Goal: Task Accomplishment & Management: Manage account settings

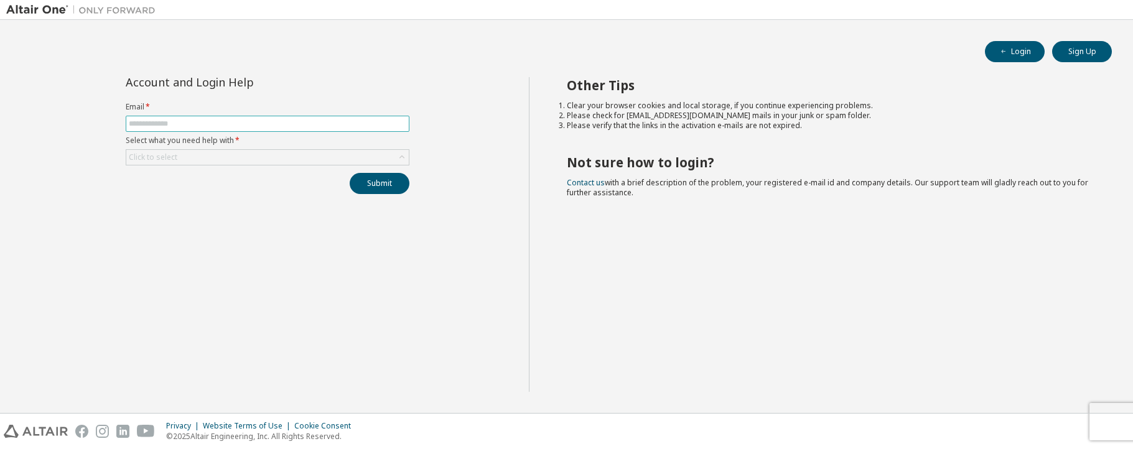
click at [235, 124] on input "text" at bounding box center [268, 124] width 278 height 10
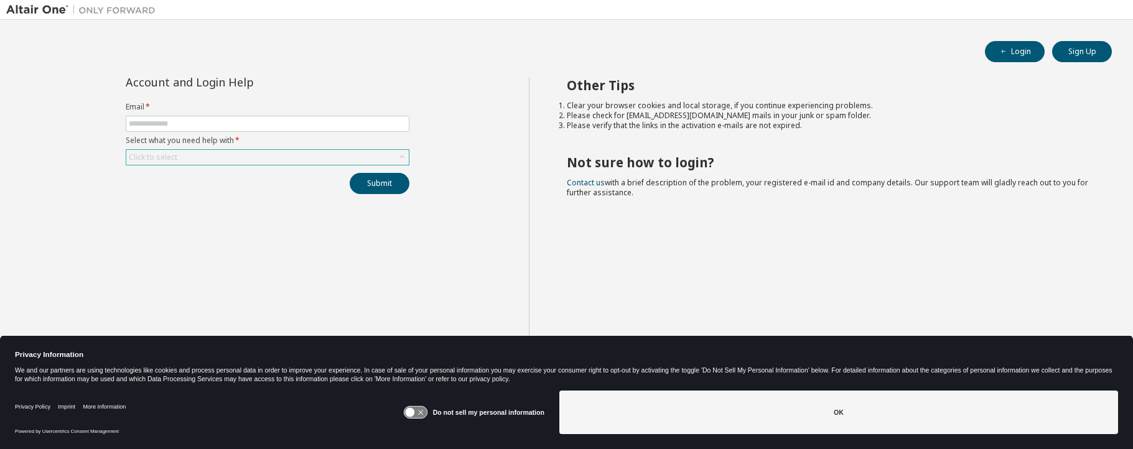
click at [230, 162] on div "Click to select" at bounding box center [267, 157] width 283 height 15
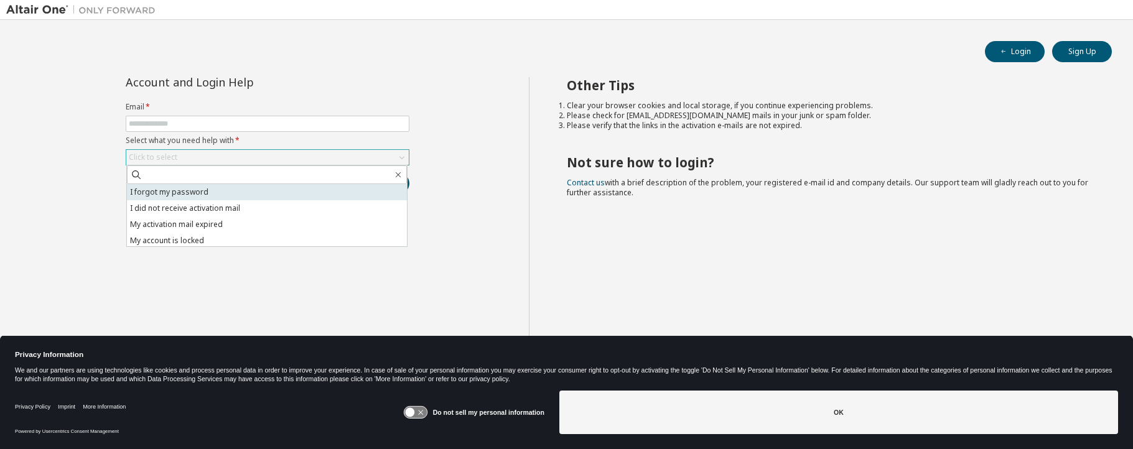
click at [196, 190] on li "I forgot my password" at bounding box center [267, 192] width 280 height 16
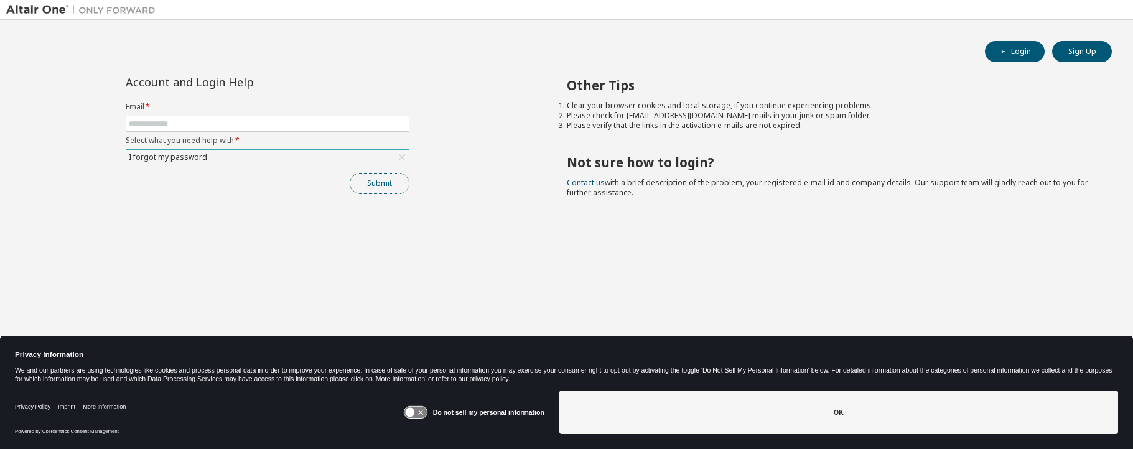
click at [372, 184] on button "Submit" at bounding box center [380, 183] width 60 height 21
click at [284, 121] on input "text" at bounding box center [268, 124] width 278 height 10
type input "**********"
click at [379, 182] on button "Submit" at bounding box center [380, 183] width 60 height 21
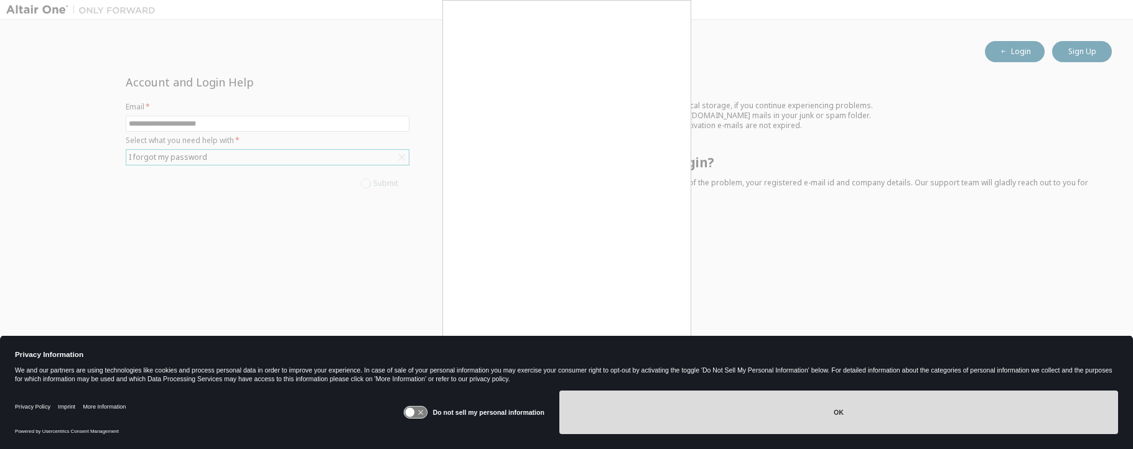
click at [835, 411] on button "OK" at bounding box center [839, 413] width 559 height 44
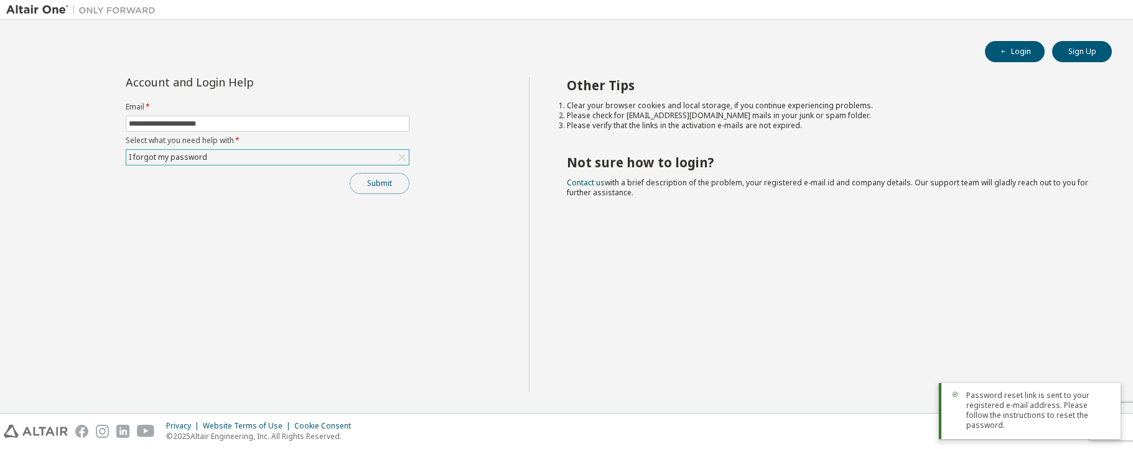
click at [379, 183] on button "Submit" at bounding box center [380, 183] width 60 height 21
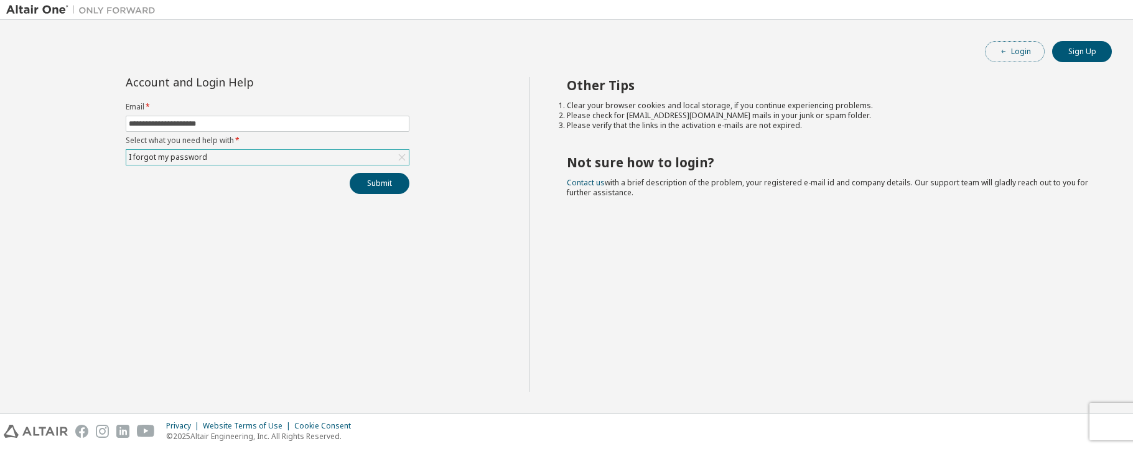
click at [1017, 50] on button "Login" at bounding box center [1015, 51] width 60 height 21
